Goal: Navigation & Orientation: Go to known website

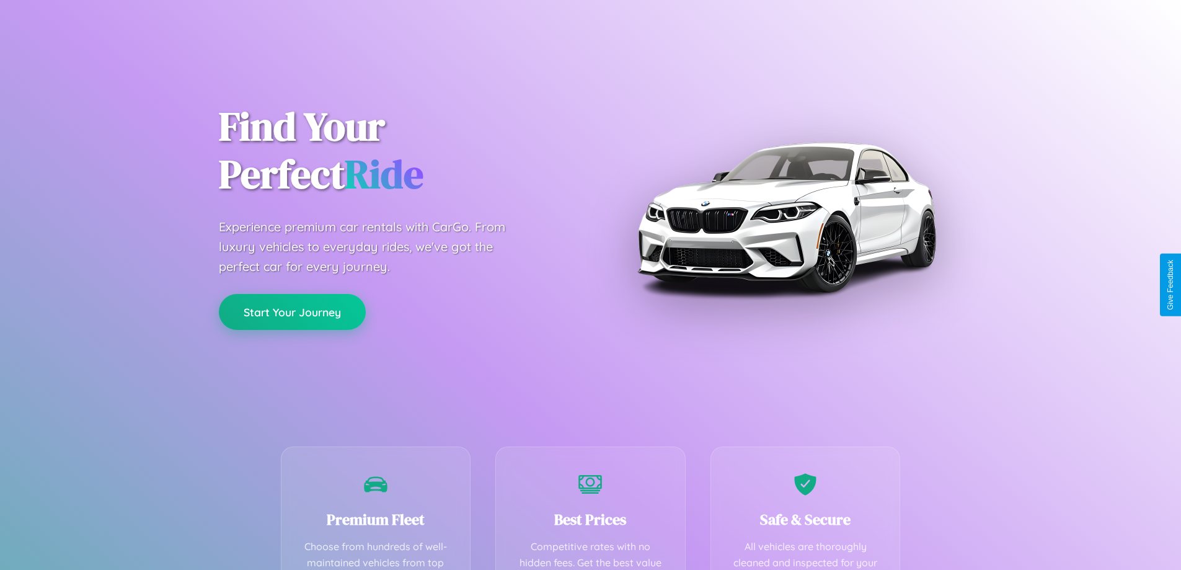
click at [292, 312] on button "Start Your Journey" at bounding box center [292, 312] width 147 height 36
click at [292, 311] on button "Start Your Journey" at bounding box center [292, 312] width 147 height 36
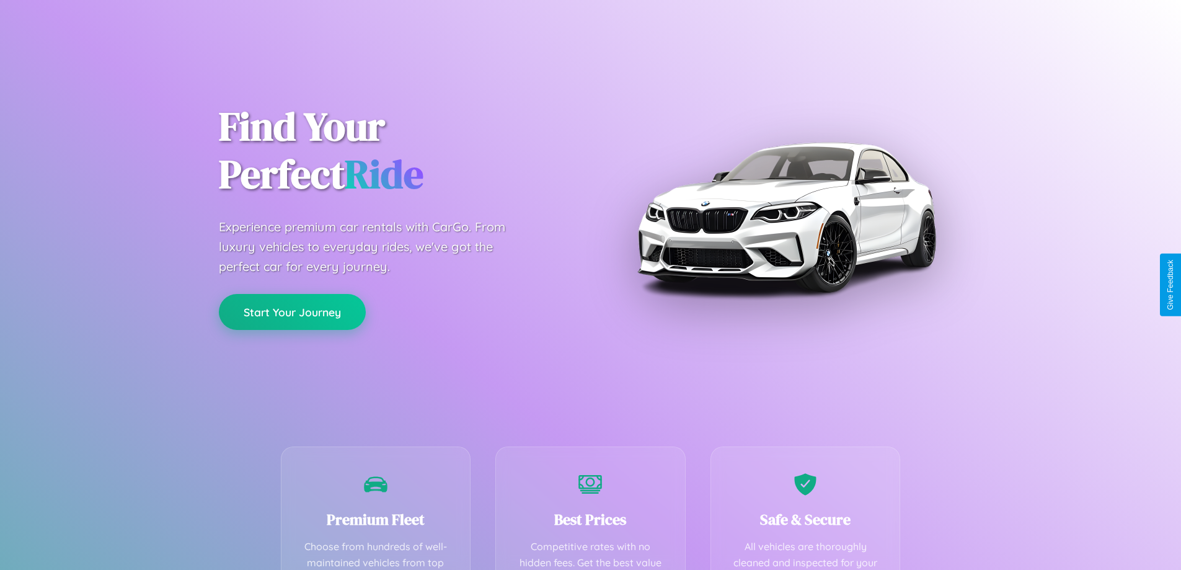
click at [292, 311] on button "Start Your Journey" at bounding box center [292, 312] width 147 height 36
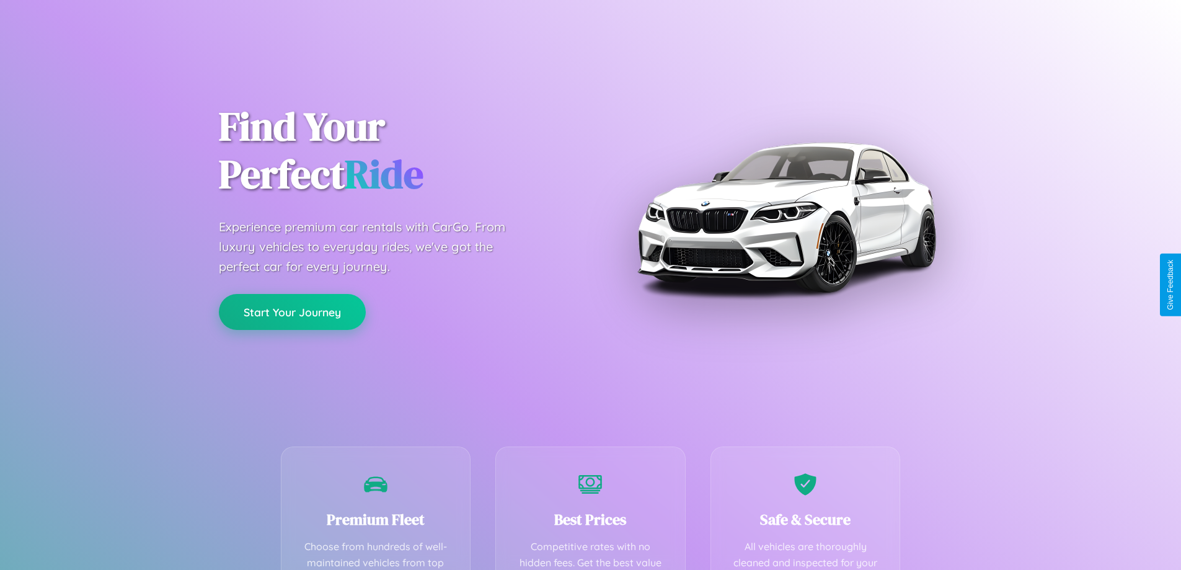
click at [292, 311] on button "Start Your Journey" at bounding box center [292, 312] width 147 height 36
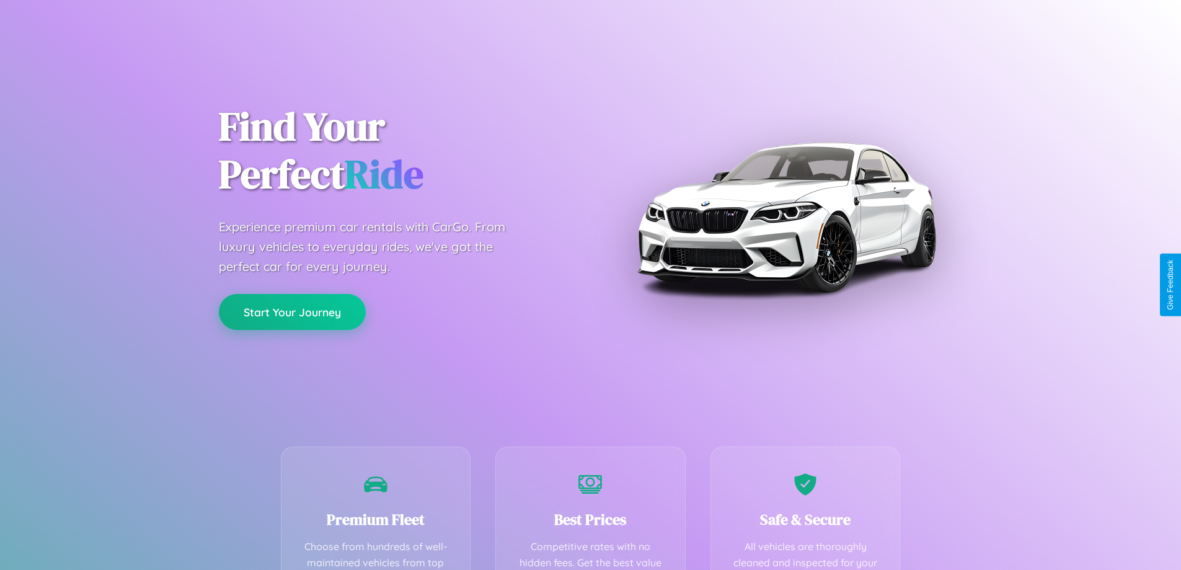
click at [292, 311] on button "Start Your Journey" at bounding box center [292, 312] width 147 height 36
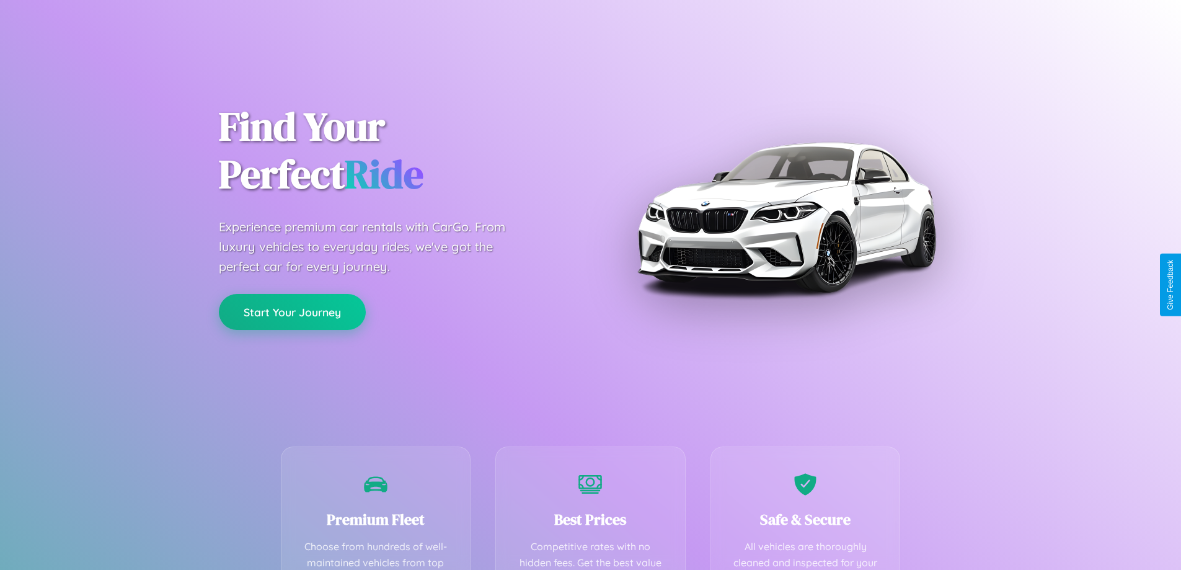
click at [292, 311] on button "Start Your Journey" at bounding box center [292, 312] width 147 height 36
